Goal: Check status: Check status

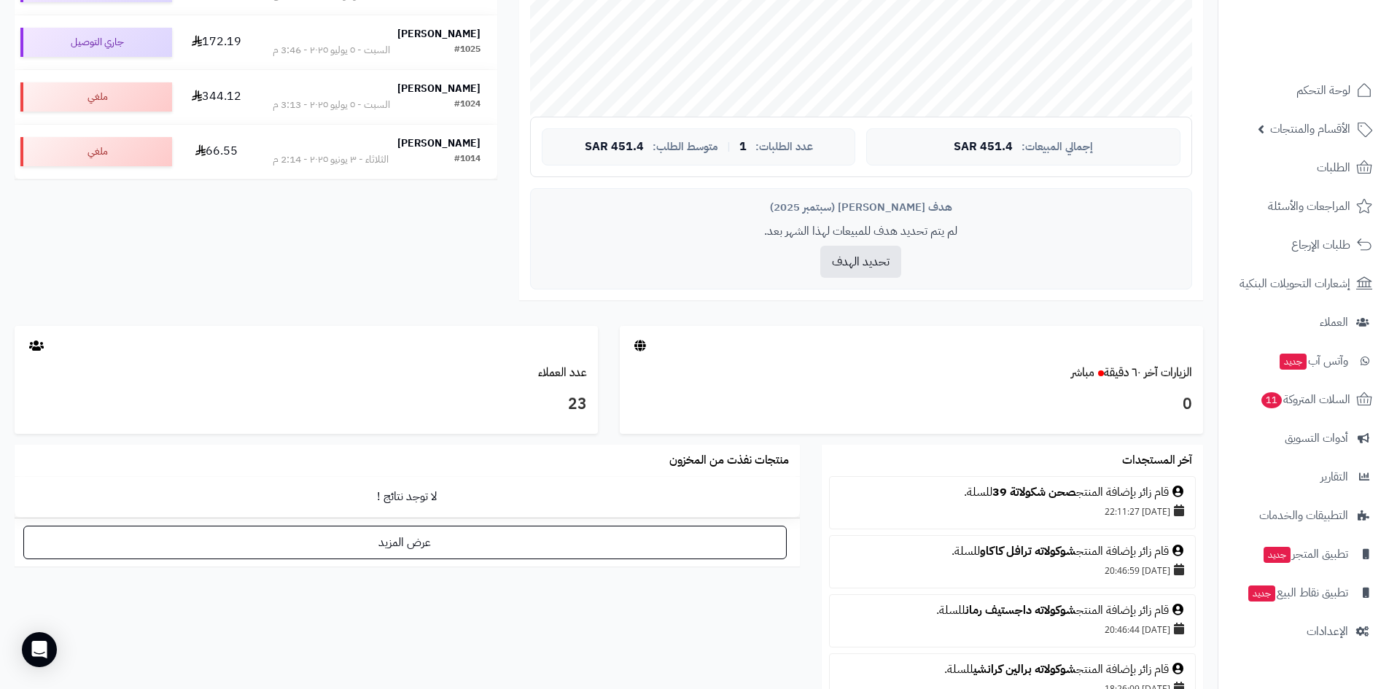
scroll to position [510, 0]
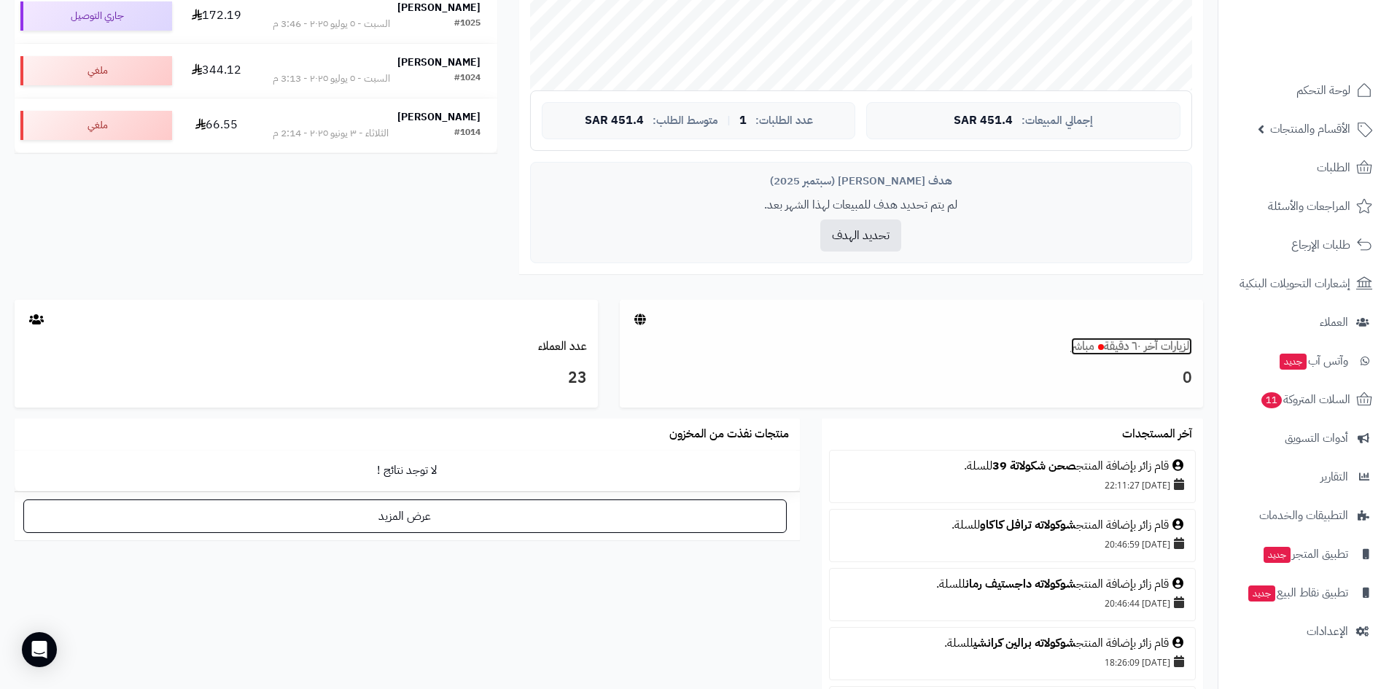
click at [1112, 354] on link "الزيارات آخر ٦٠ دقيقة مباشر" at bounding box center [1131, 345] width 121 height 17
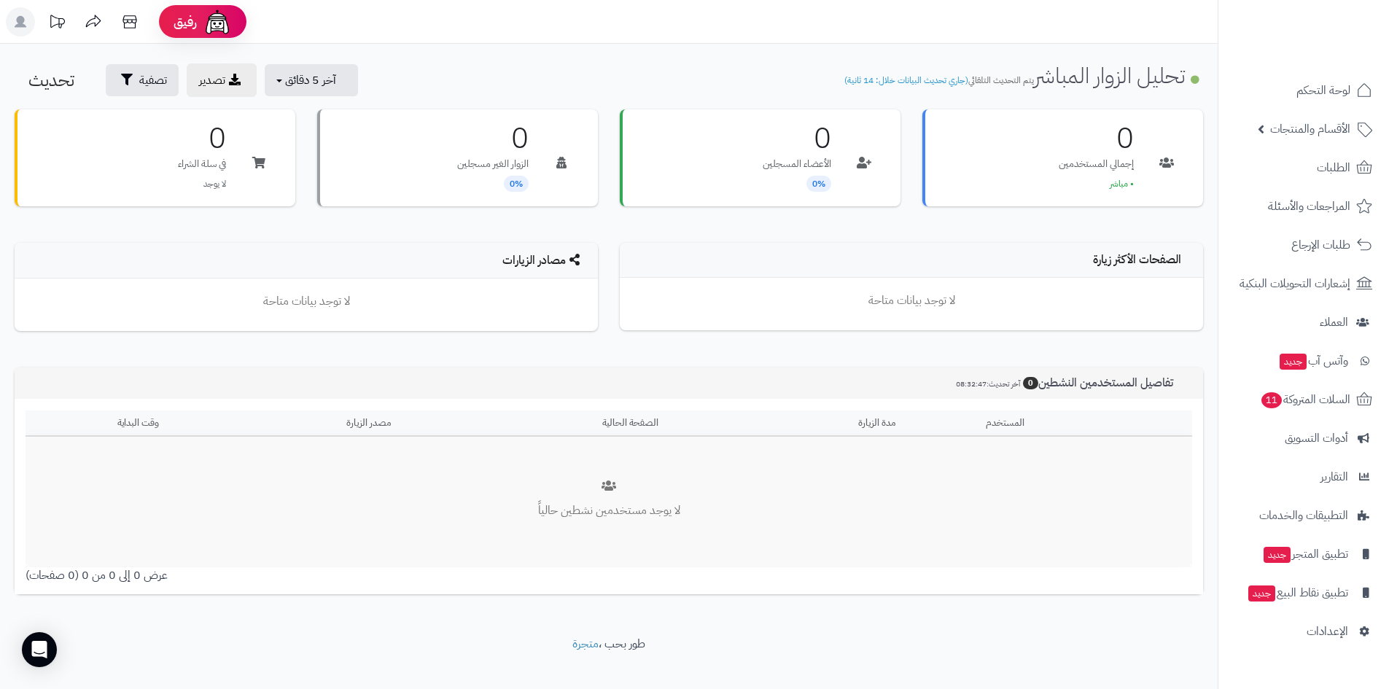
scroll to position [20, 0]
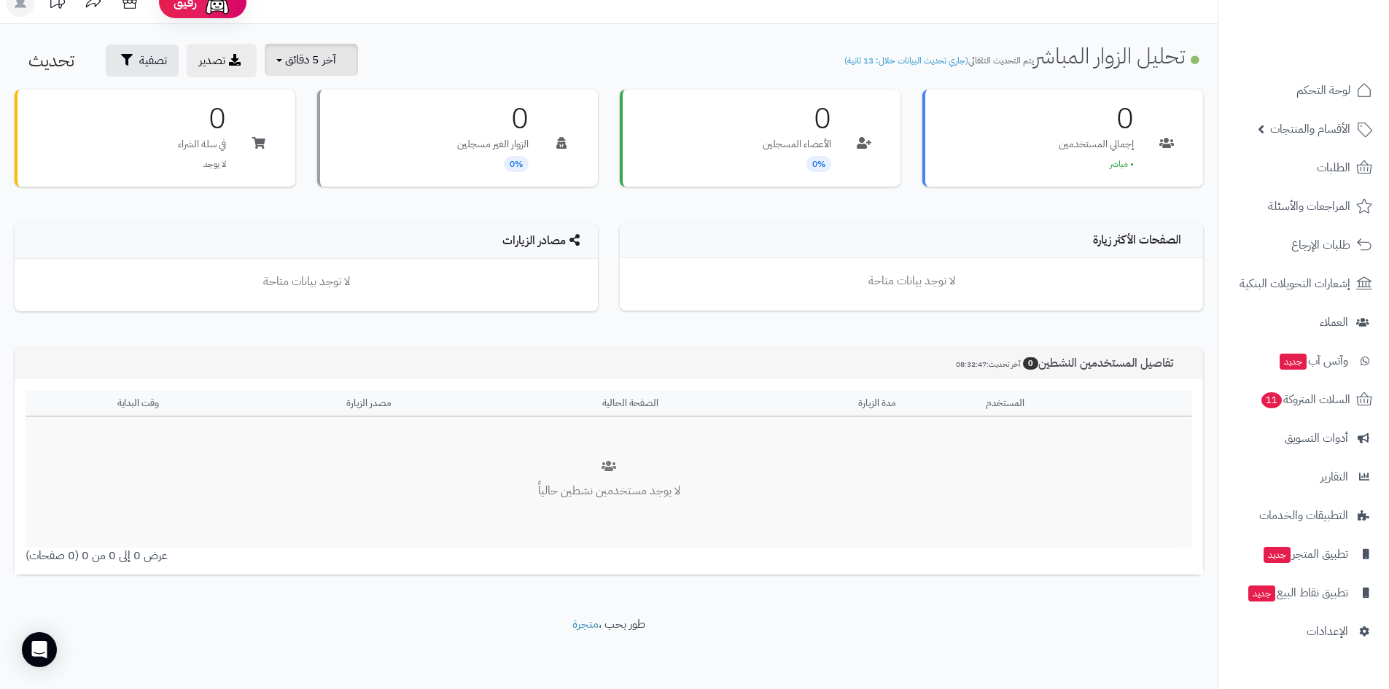
click at [338, 60] on button "آخر 5 دقائق" at bounding box center [311, 60] width 93 height 32
click at [351, 146] on link "آخر 30 دقيقة" at bounding box center [320, 152] width 117 height 28
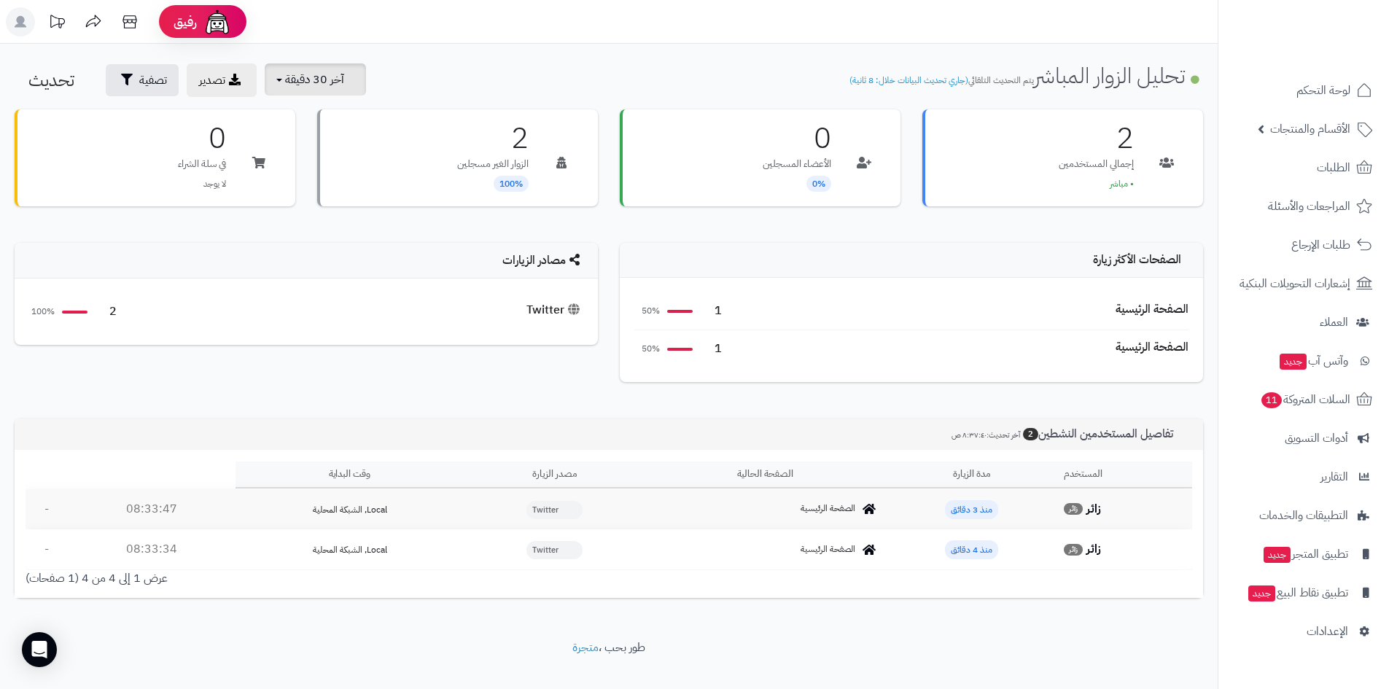
click at [332, 85] on span "آخر 30 دقيقة" at bounding box center [314, 79] width 59 height 17
click at [324, 176] on link "آخر 30 دقيقة" at bounding box center [320, 172] width 117 height 28
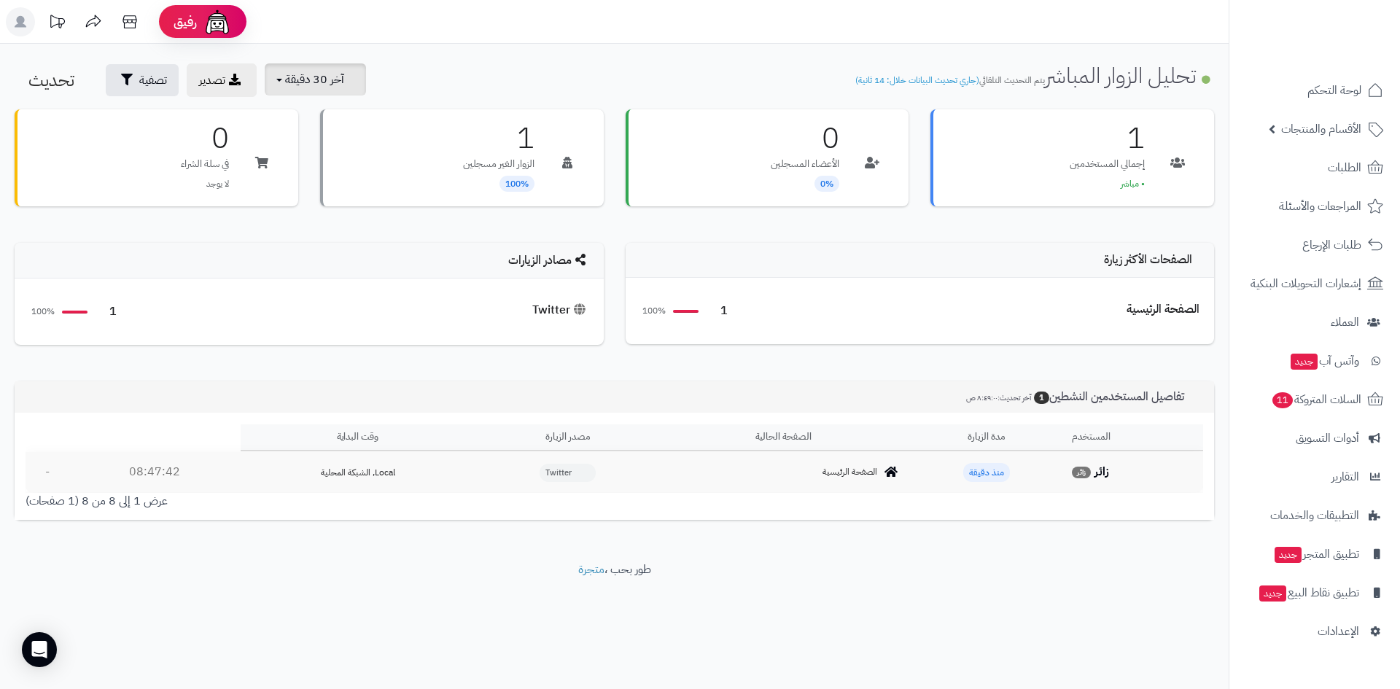
click at [343, 77] on span "آخر 30 دقيقة" at bounding box center [314, 79] width 59 height 17
click at [340, 146] on link "آخر 15 دقيقة" at bounding box center [320, 144] width 117 height 28
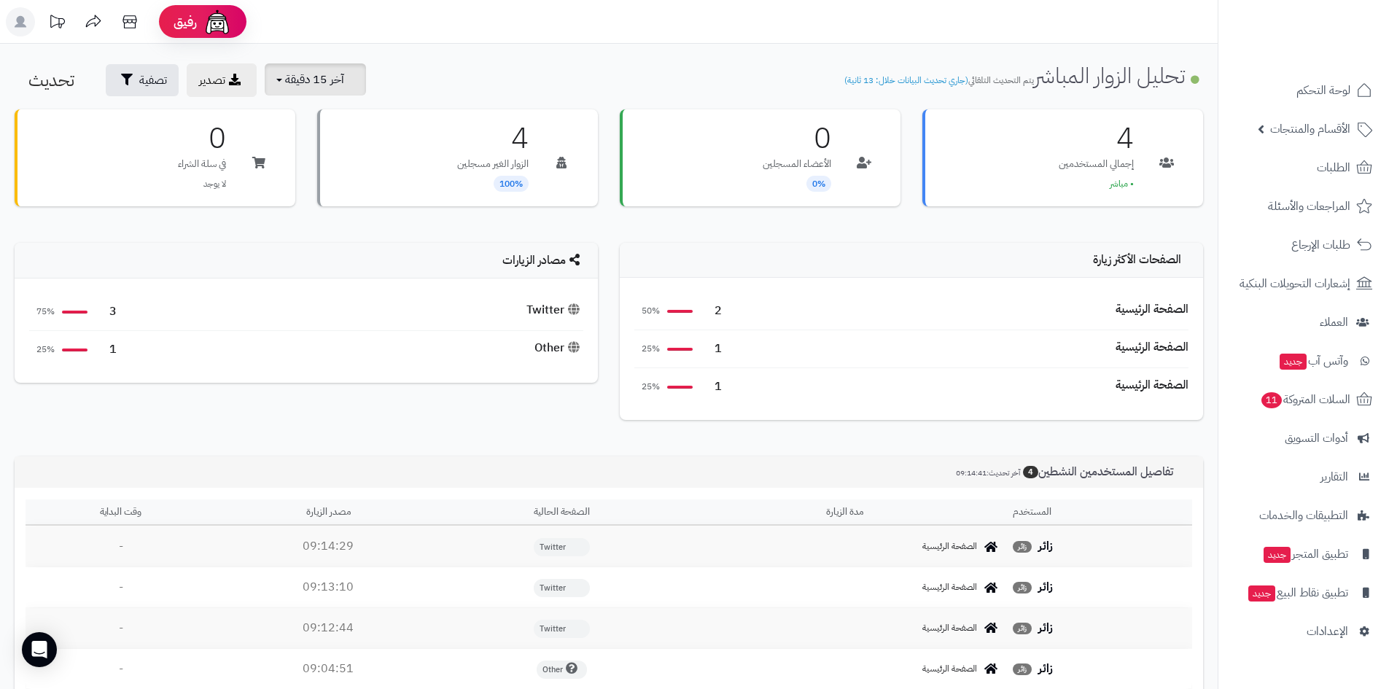
click at [323, 76] on span "آخر 15 دقيقة" at bounding box center [314, 79] width 59 height 17
click at [337, 171] on link "آخر 30 دقيقة" at bounding box center [320, 172] width 117 height 28
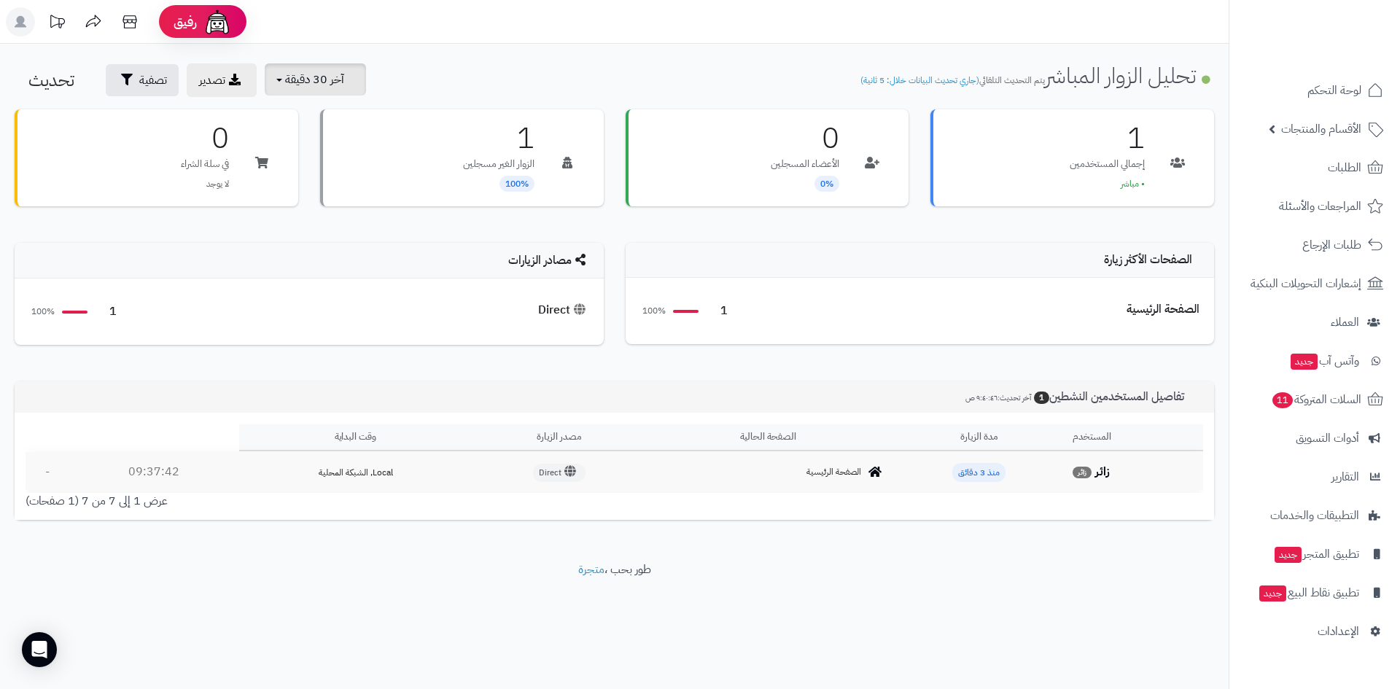
click at [288, 77] on span "آخر 30 دقيقة" at bounding box center [314, 79] width 59 height 17
click at [344, 173] on link "آخر 30 دقيقة" at bounding box center [320, 172] width 117 height 28
click at [319, 92] on button "آخر 30 دقيقة" at bounding box center [315, 80] width 101 height 32
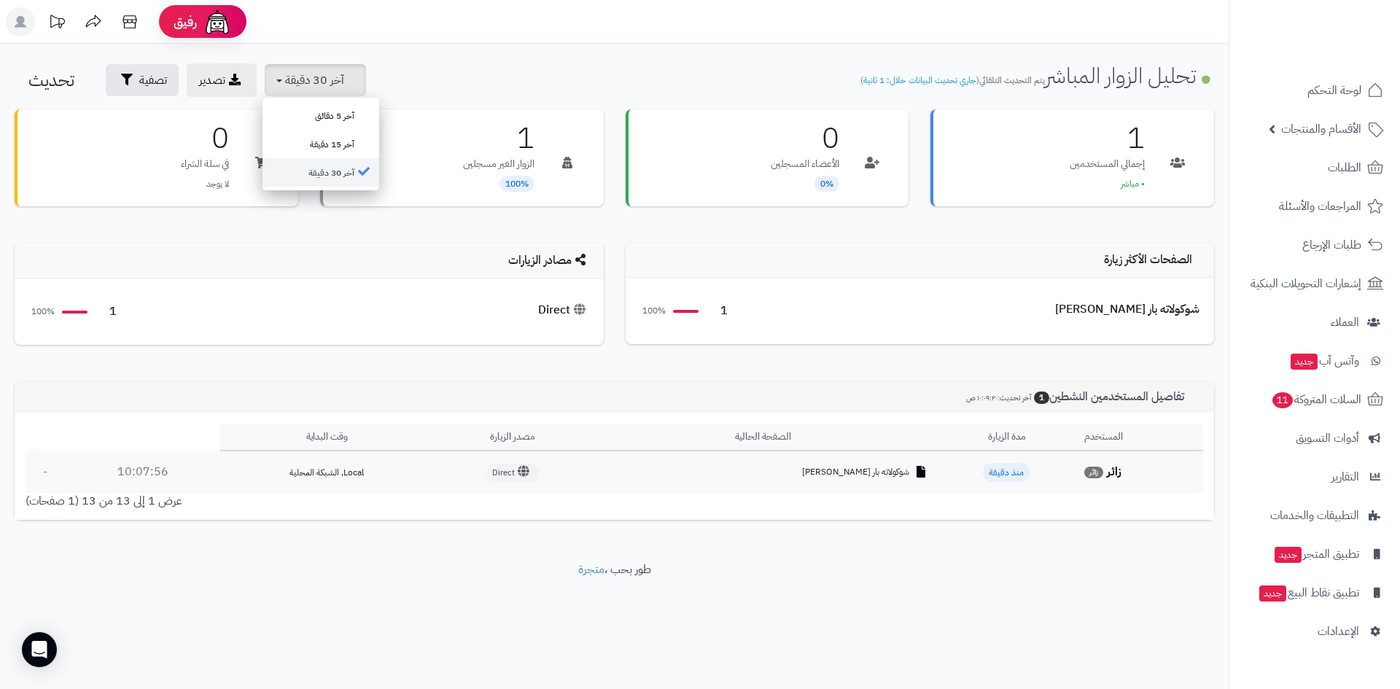
click at [317, 176] on link "آخر 30 دقيقة" at bounding box center [320, 172] width 117 height 28
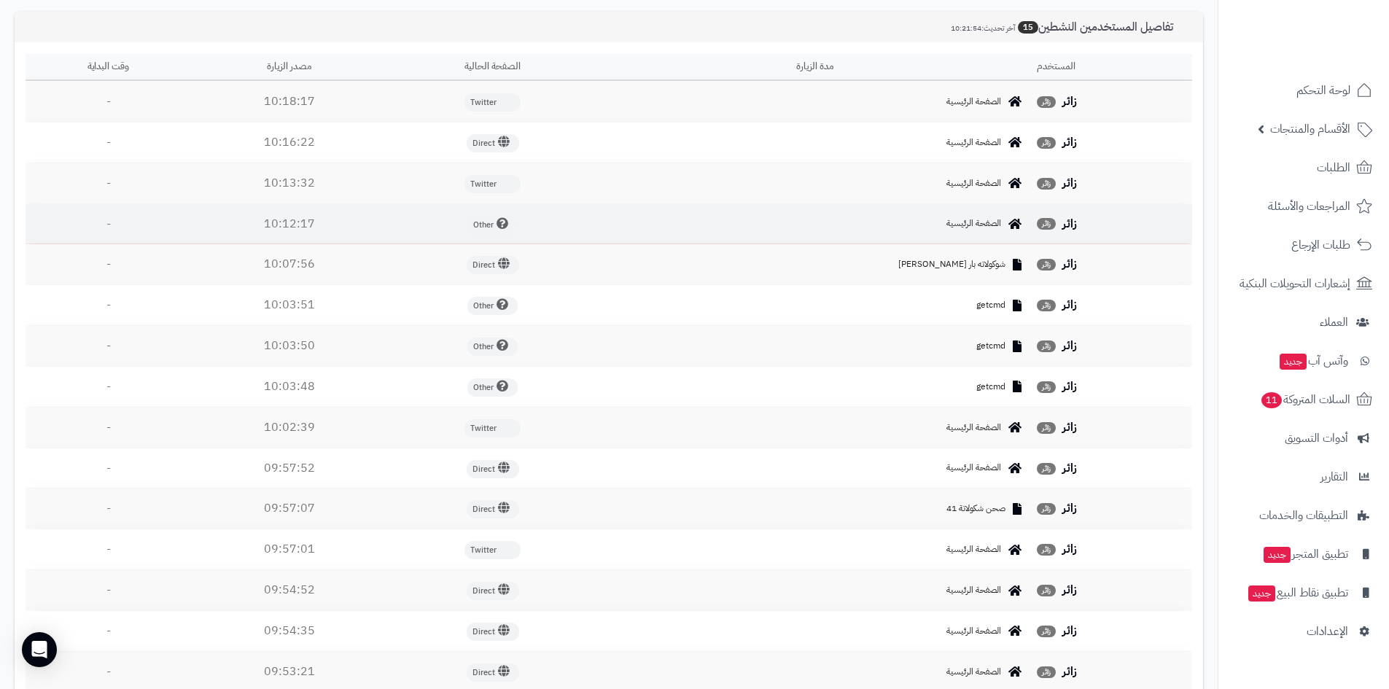
scroll to position [666, 0]
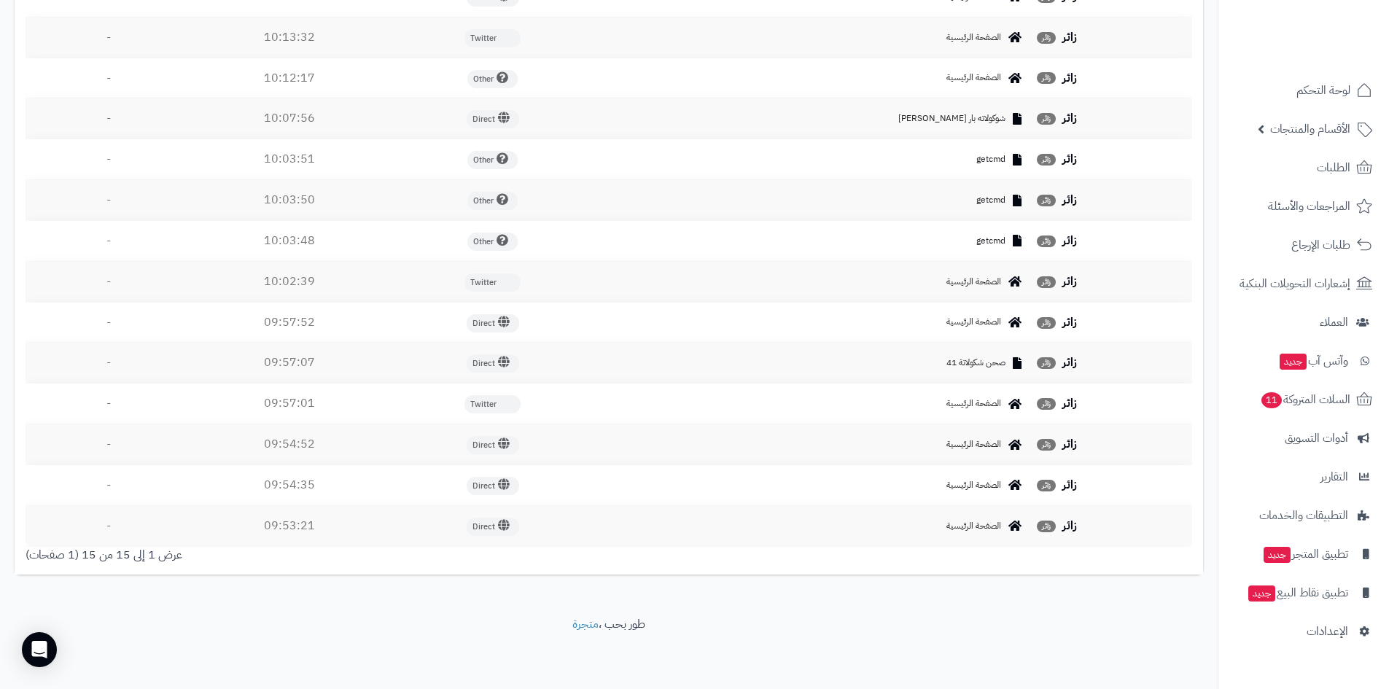
drag, startPoint x: 185, startPoint y: 559, endPoint x: 0, endPoint y: 561, distance: 185.2
click at [0, 561] on div "**********" at bounding box center [608, 8] width 1217 height 1131
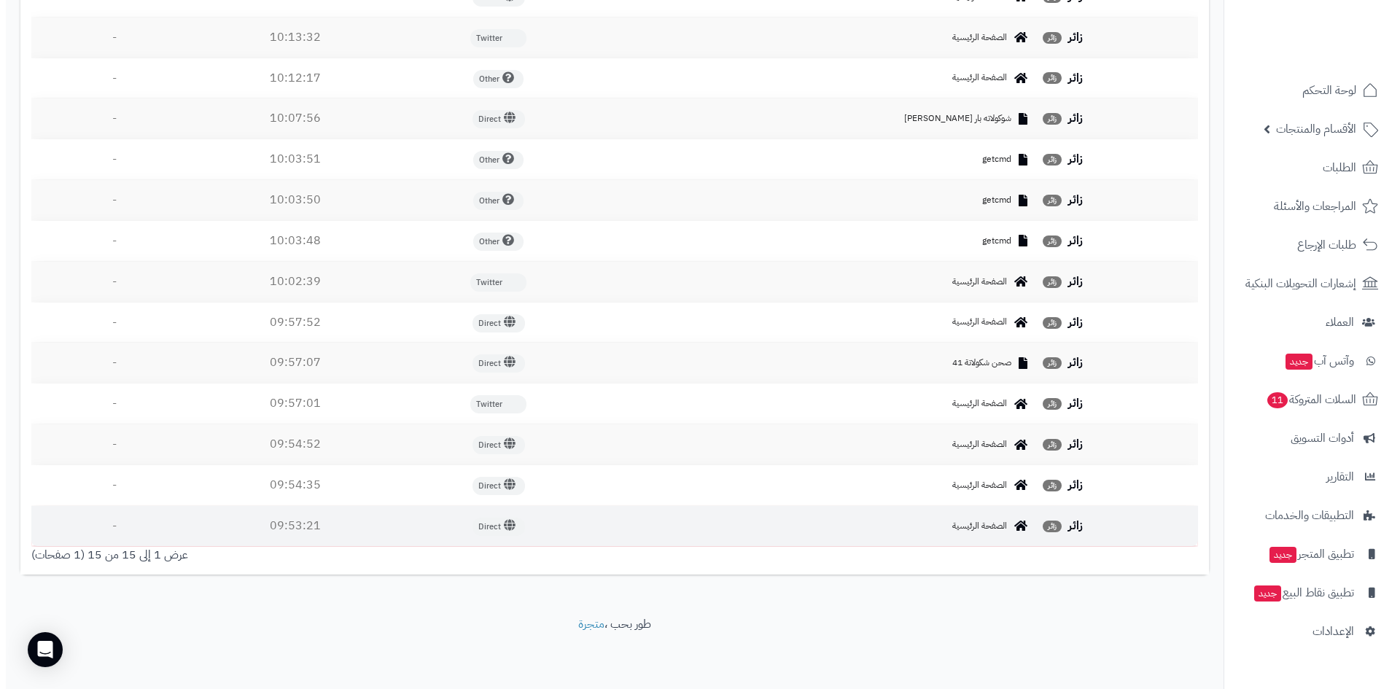
scroll to position [0, 0]
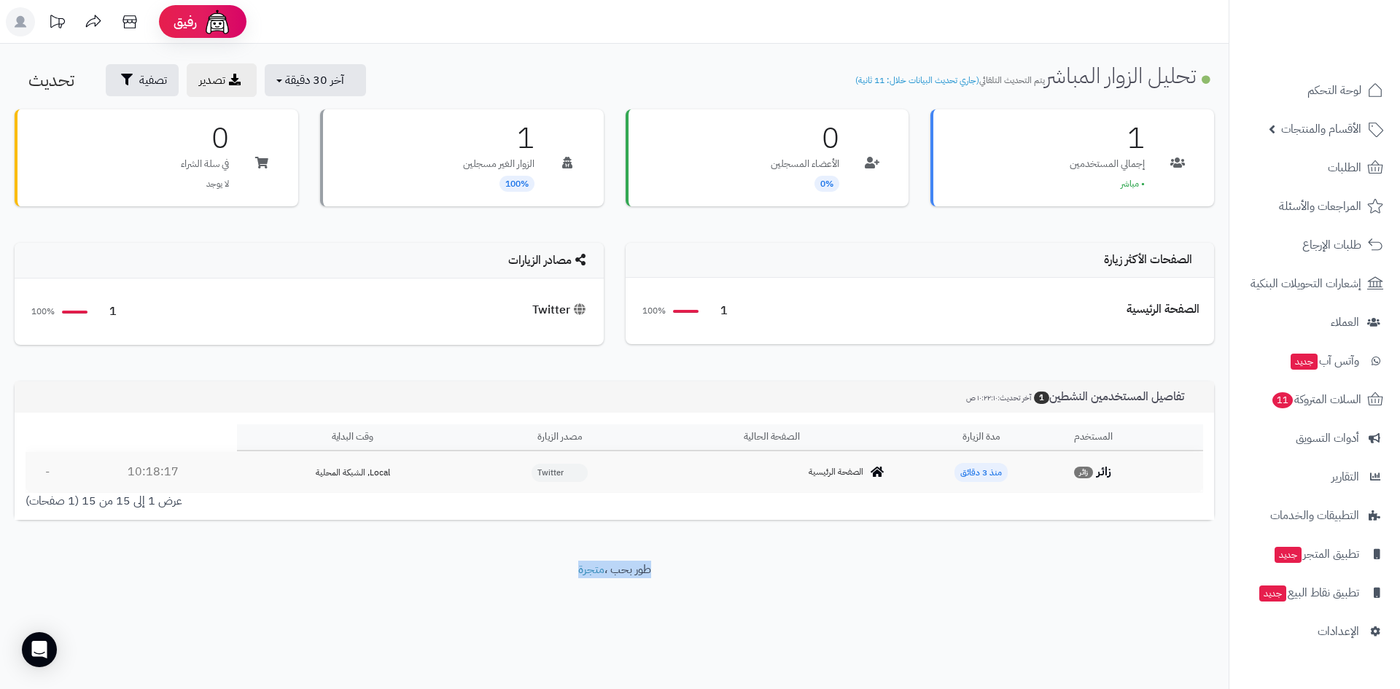
drag, startPoint x: 670, startPoint y: 571, endPoint x: 413, endPoint y: 568, distance: 256.6
click at [413, 568] on footer "طور بحب ، متجرة" at bounding box center [614, 597] width 1228 height 73
click at [412, 568] on footer "طور بحب ، متجرة" at bounding box center [614, 597] width 1228 height 73
click at [344, 74] on span "آخر 30 دقيقة" at bounding box center [314, 79] width 59 height 17
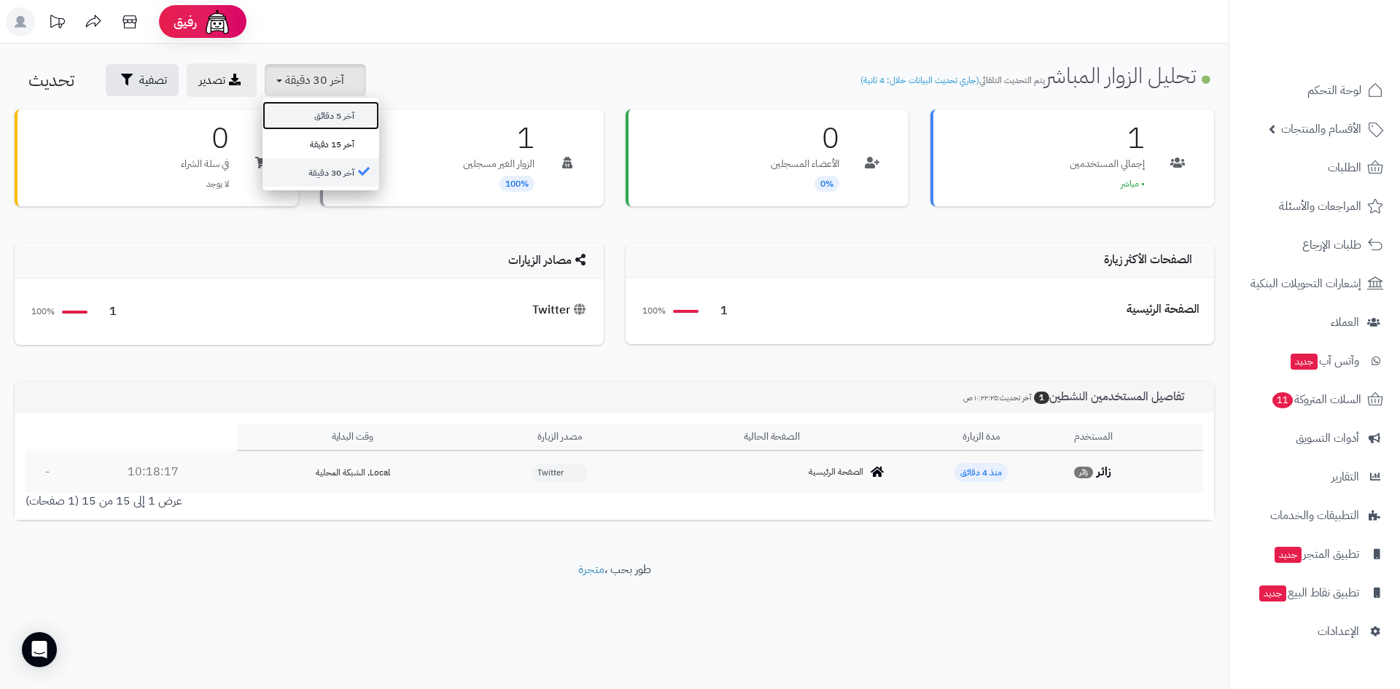
click at [337, 117] on link "آخر 5 دقائق" at bounding box center [320, 115] width 117 height 28
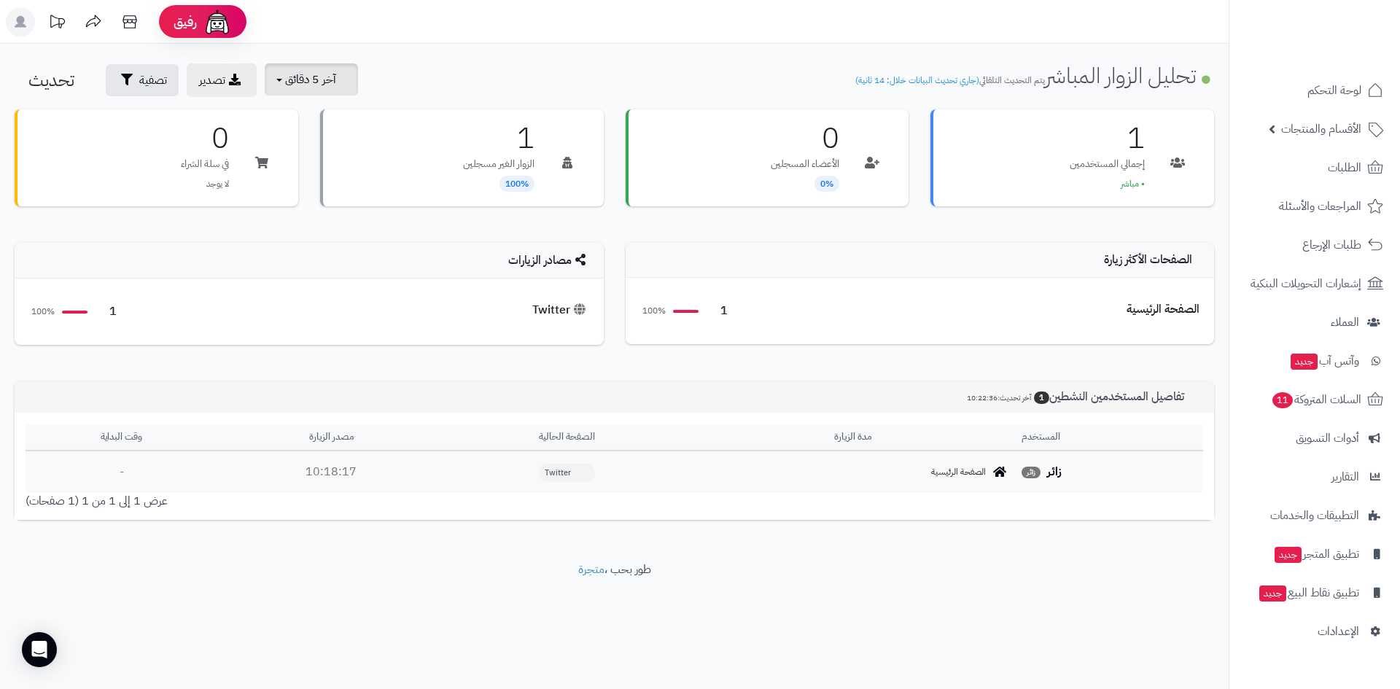
click at [311, 87] on span "آخر 5 دقائق" at bounding box center [310, 79] width 51 height 17
click at [311, 150] on link "آخر 15 دقيقة" at bounding box center [320, 144] width 117 height 28
click at [343, 81] on span "آخر 15 دقيقة" at bounding box center [314, 79] width 59 height 17
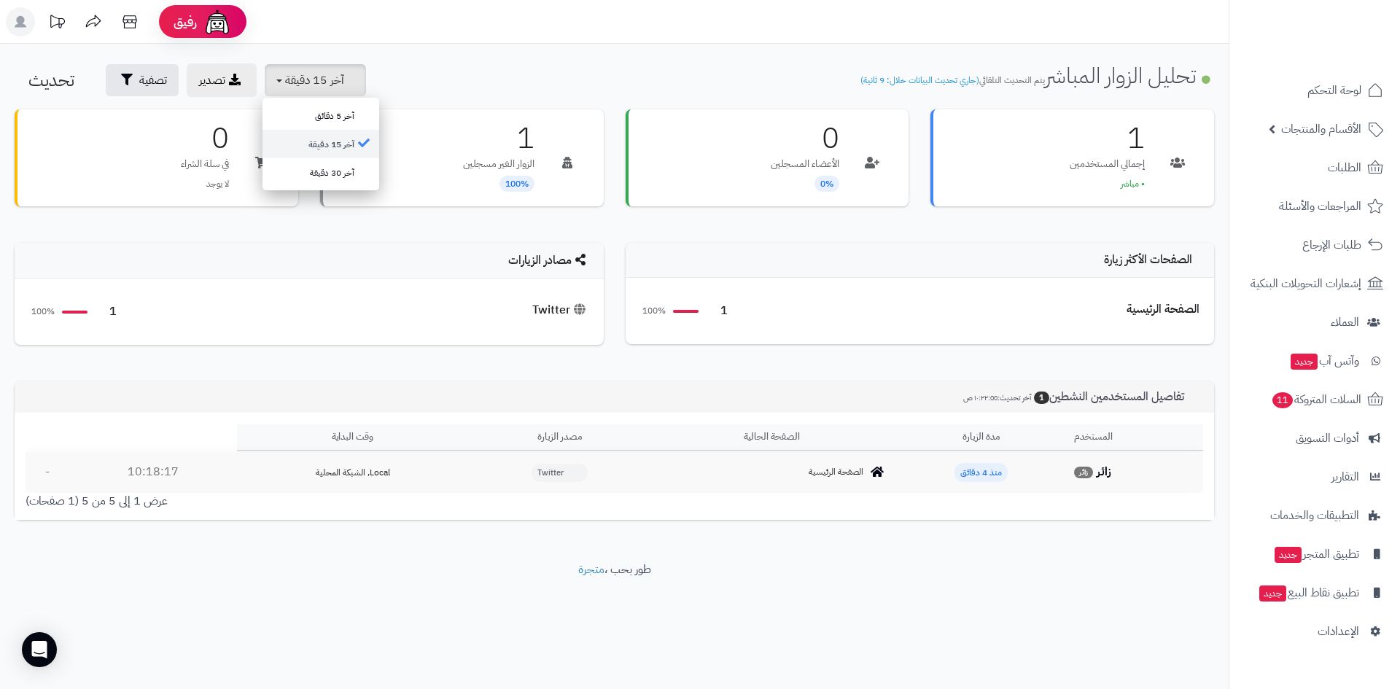
click at [320, 137] on link "آخر 15 دقيقة" at bounding box center [320, 144] width 117 height 28
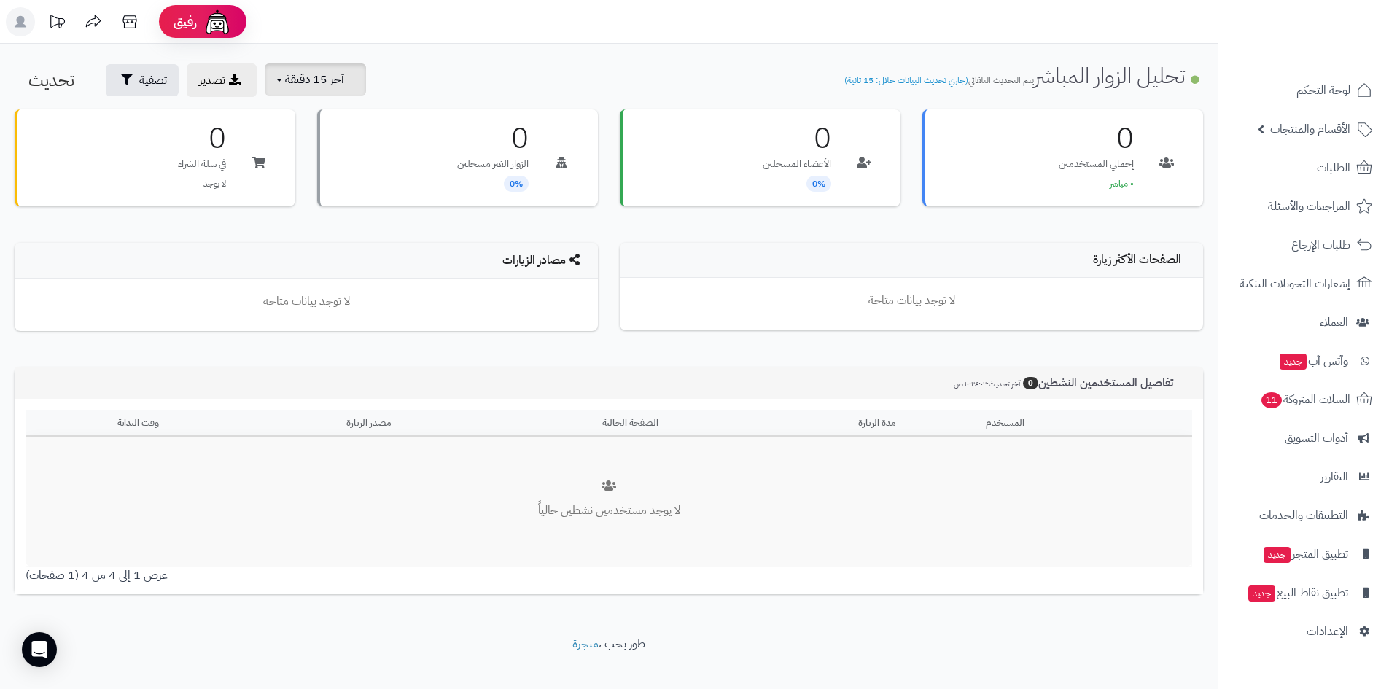
click at [290, 77] on span "آخر 15 دقيقة" at bounding box center [314, 79] width 59 height 17
click at [316, 168] on link "آخر 30 دقيقة" at bounding box center [320, 172] width 117 height 28
